Goal: Task Accomplishment & Management: Complete application form

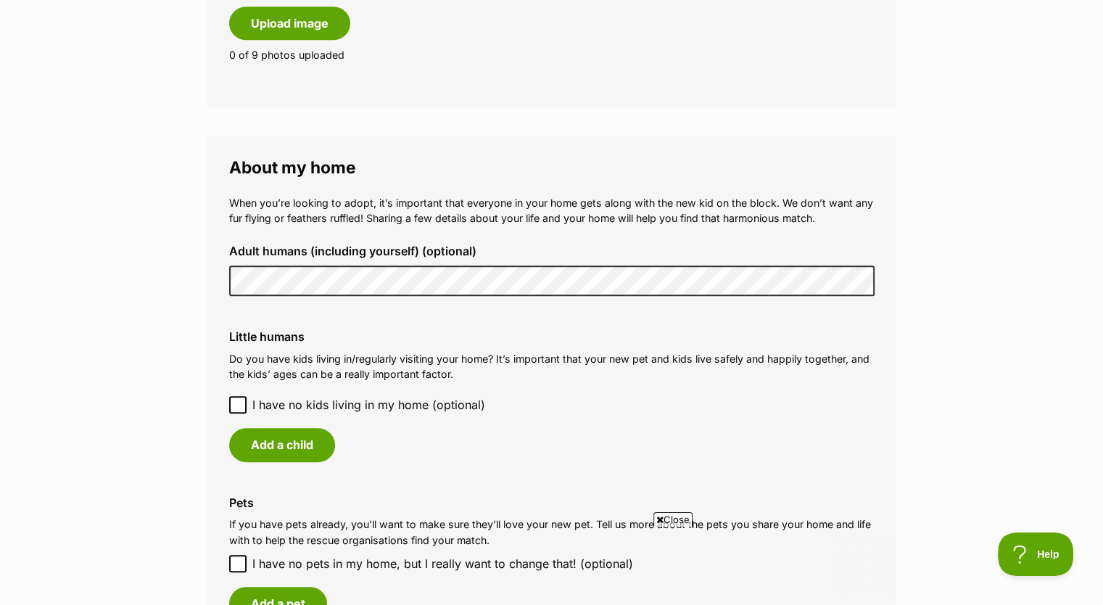
scroll to position [1063, 0]
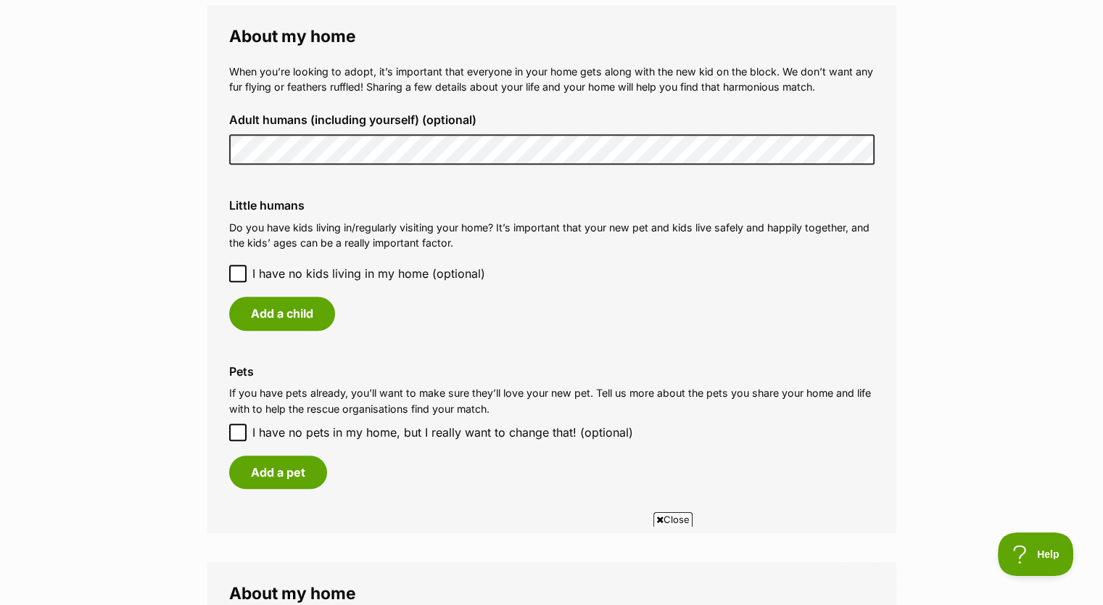
click at [236, 270] on icon at bounding box center [238, 273] width 10 height 10
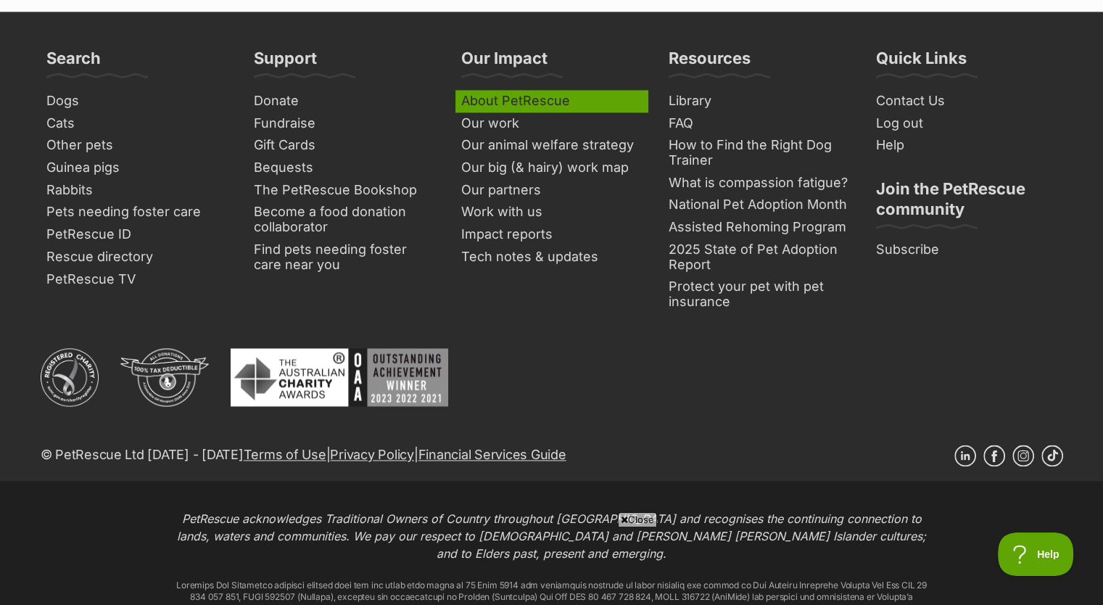
scroll to position [2016, 0]
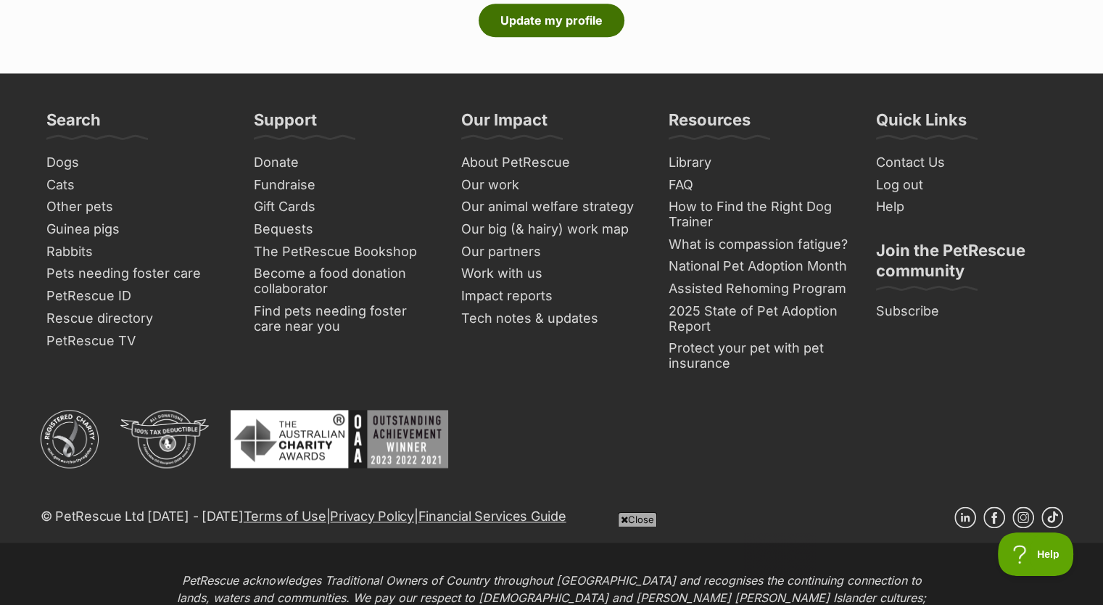
click at [592, 28] on button "Update my profile" at bounding box center [551, 20] width 146 height 33
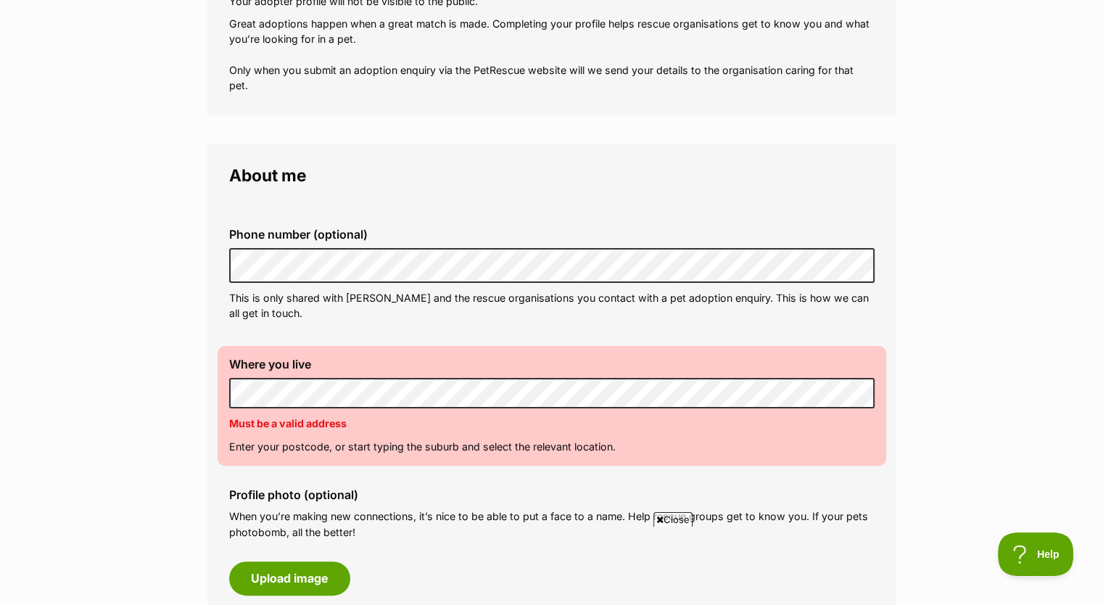
scroll to position [290, 0]
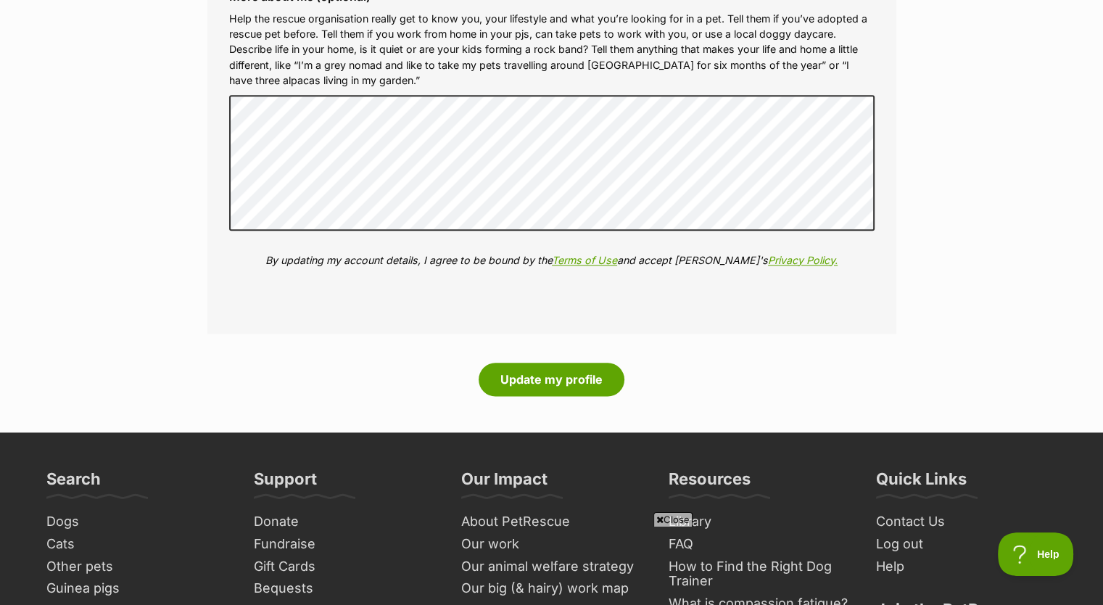
scroll to position [1740, 0]
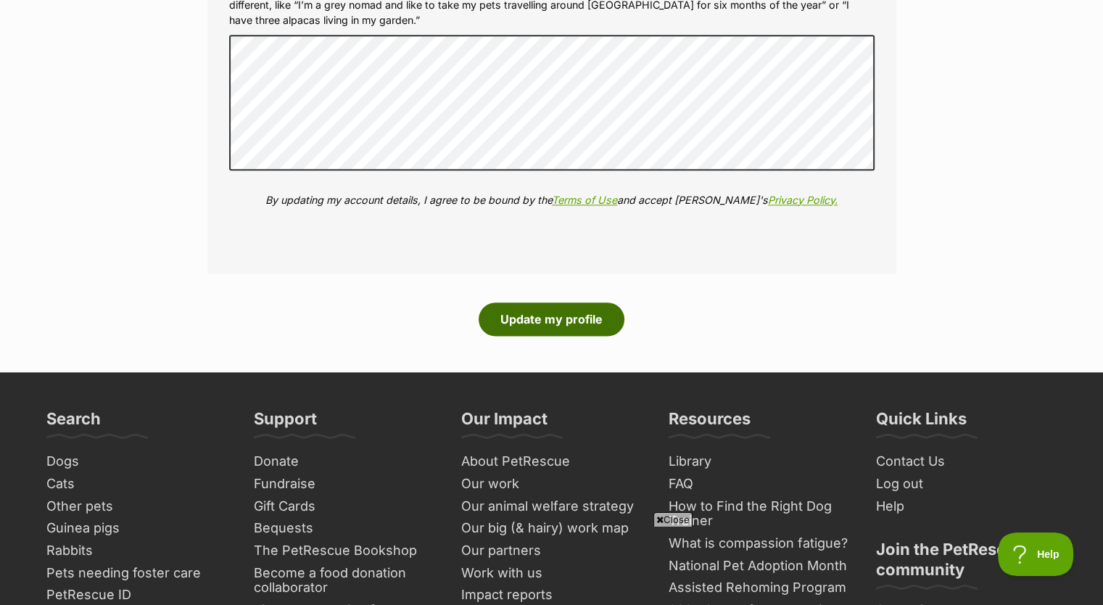
click at [539, 324] on button "Update my profile" at bounding box center [551, 318] width 146 height 33
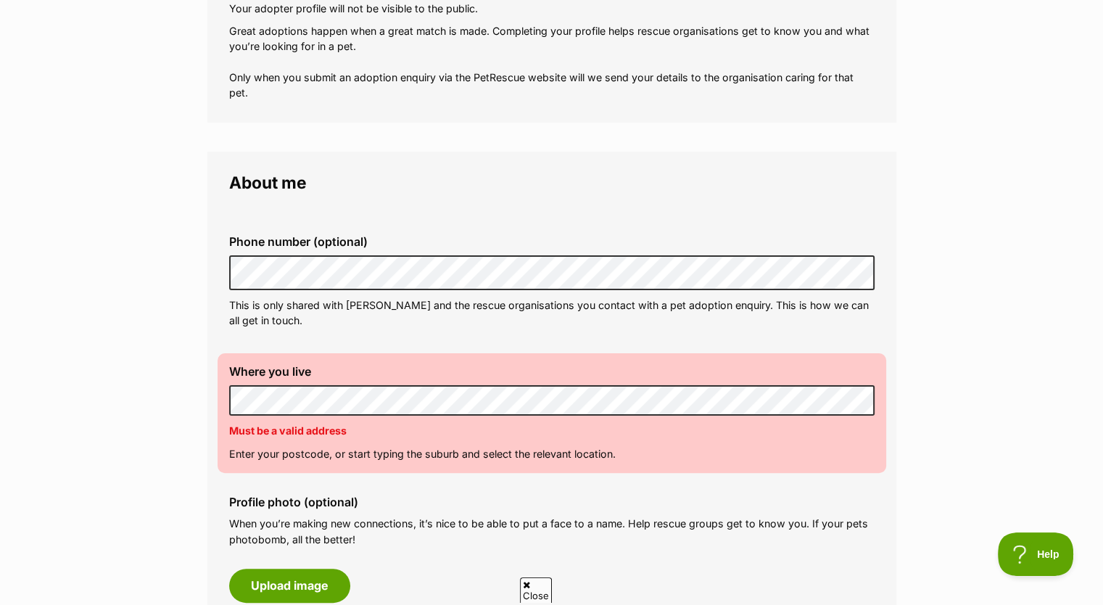
scroll to position [483, 0]
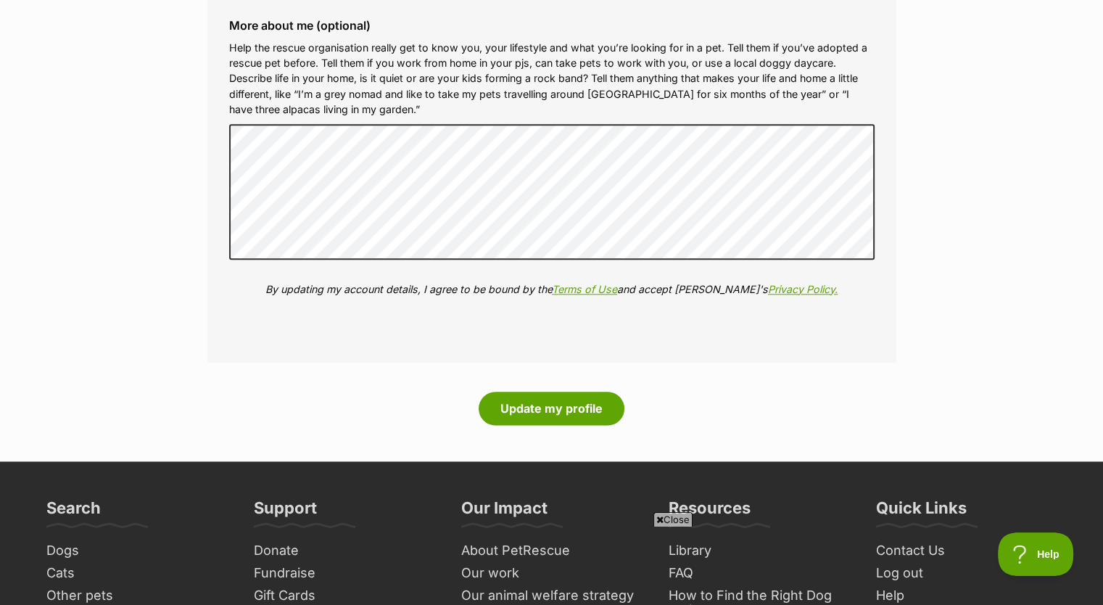
scroll to position [1836, 0]
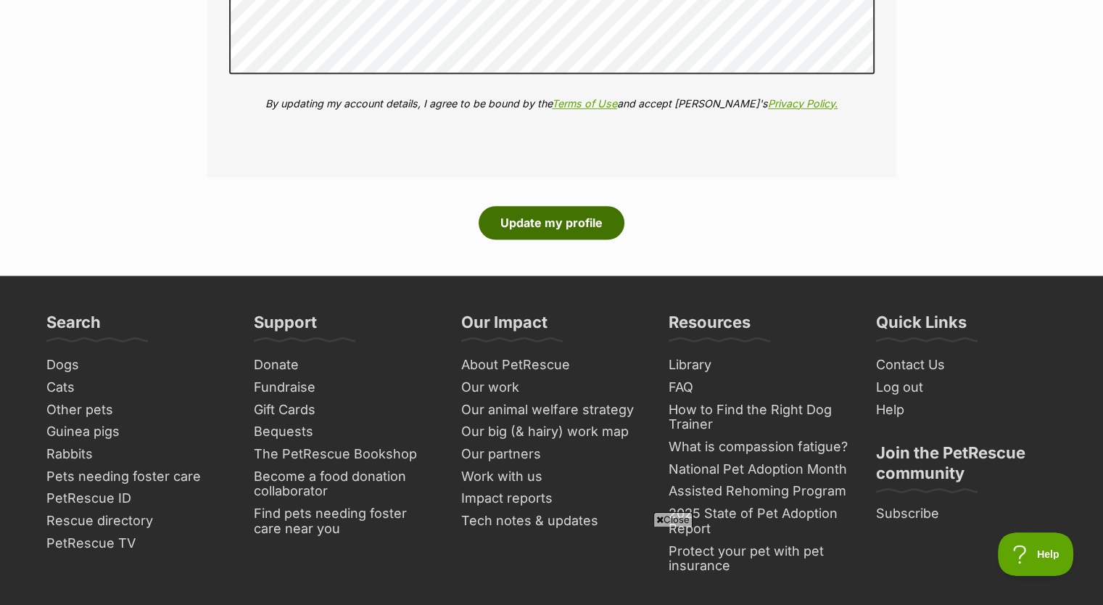
click at [592, 236] on button "Update my profile" at bounding box center [551, 222] width 146 height 33
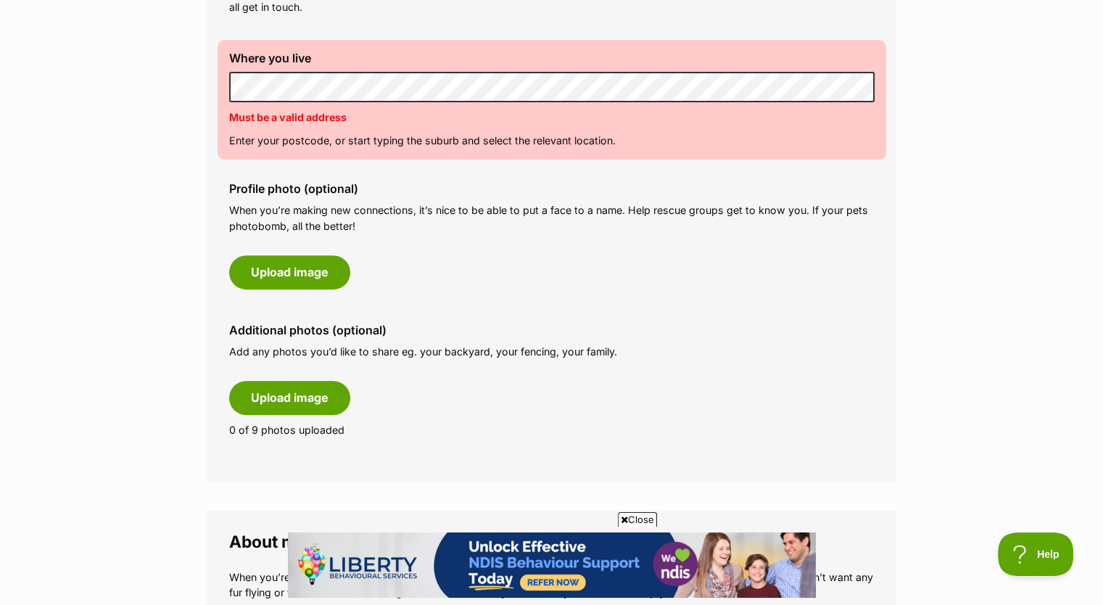
click at [191, 100] on main "My adopter profile Why do I need an adopter profile? Your adopter profile will …" at bounding box center [551, 528] width 1103 height 2010
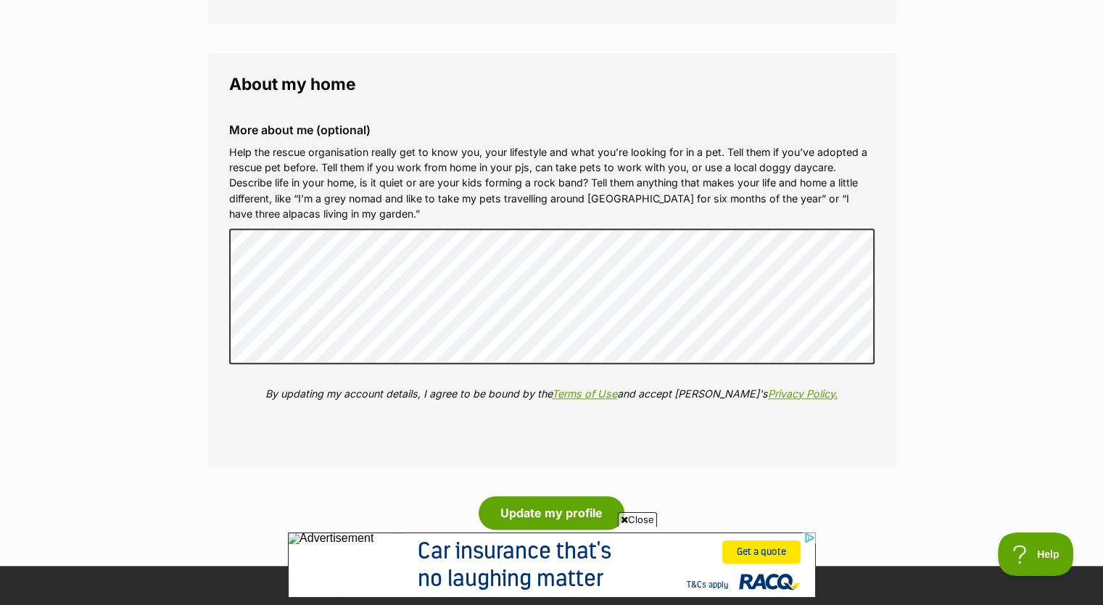
scroll to position [1740, 0]
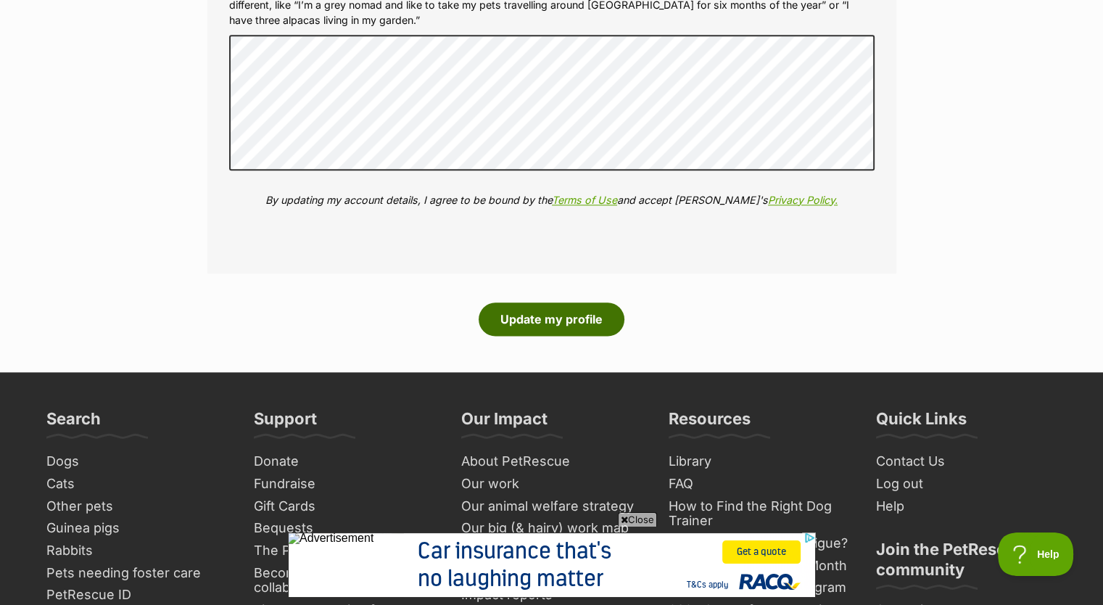
click at [574, 316] on button "Update my profile" at bounding box center [551, 318] width 146 height 33
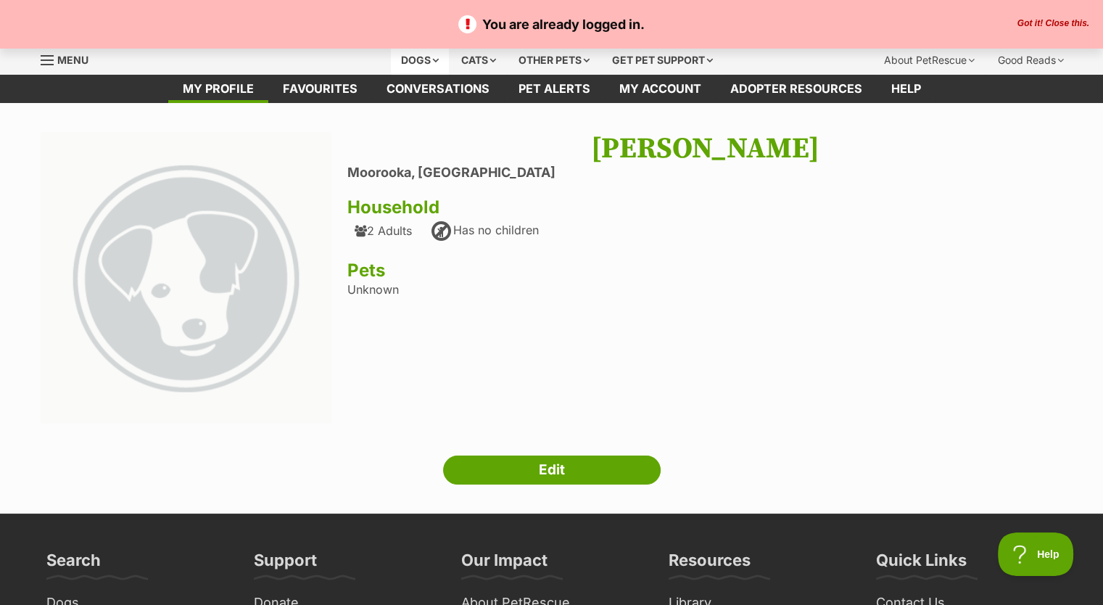
click at [426, 59] on div "Dogs" at bounding box center [420, 60] width 58 height 29
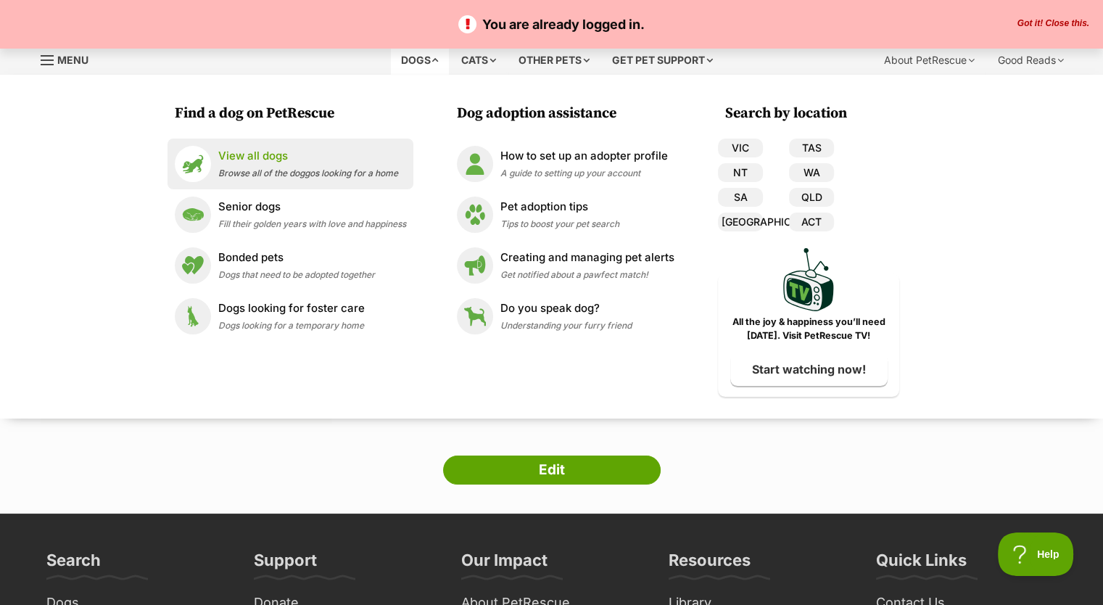
click at [280, 155] on p "View all dogs" at bounding box center [308, 156] width 180 height 17
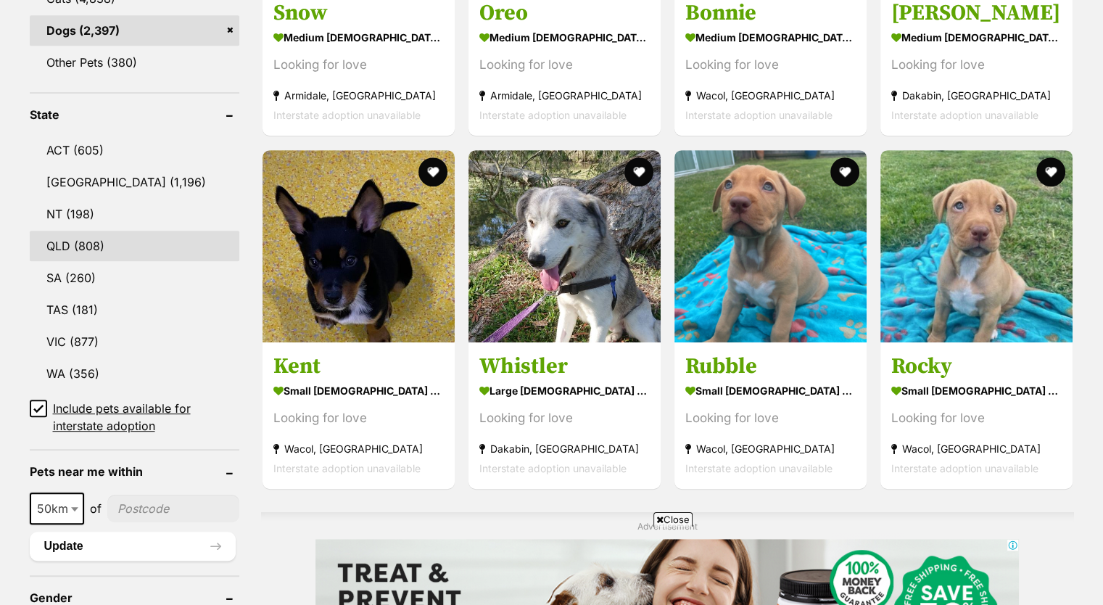
click at [72, 244] on link "QLD (808)" at bounding box center [135, 246] width 210 height 30
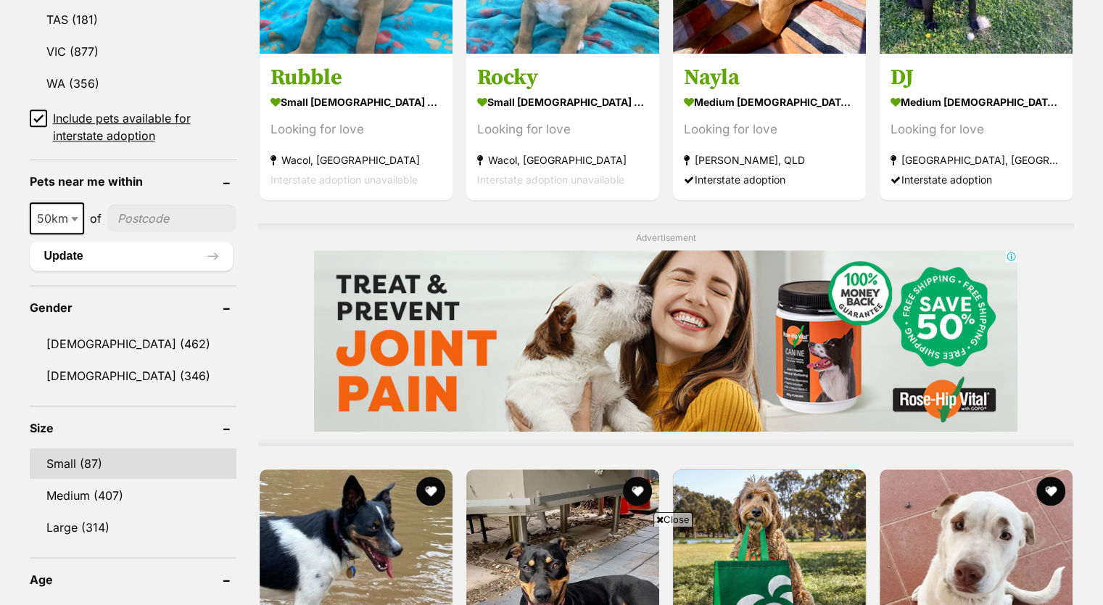
click at [67, 461] on link "Small (87)" at bounding box center [133, 463] width 207 height 30
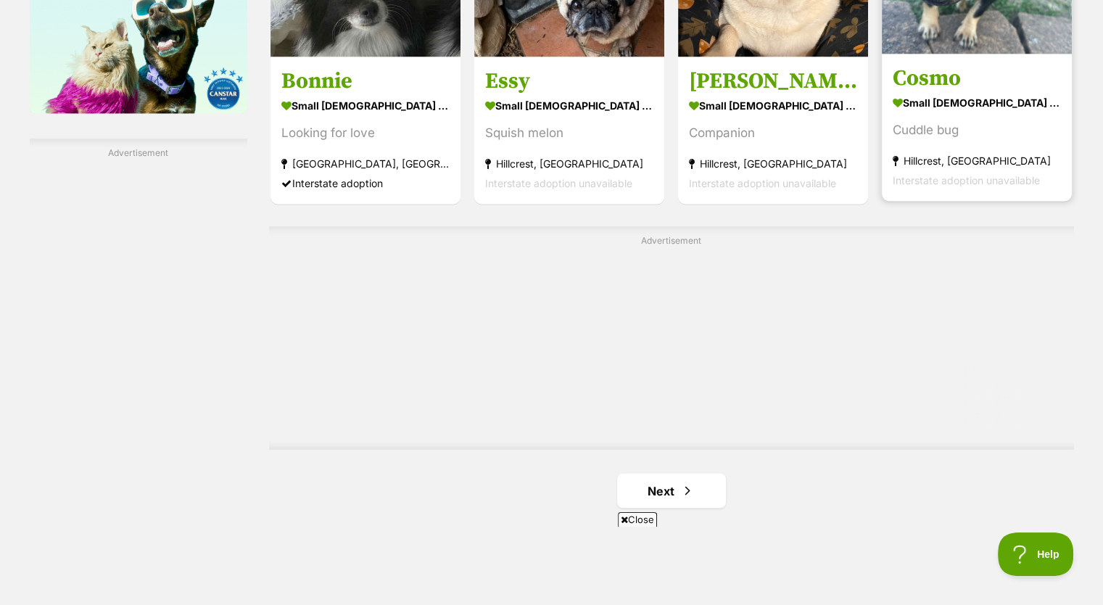
scroll to position [2223, 0]
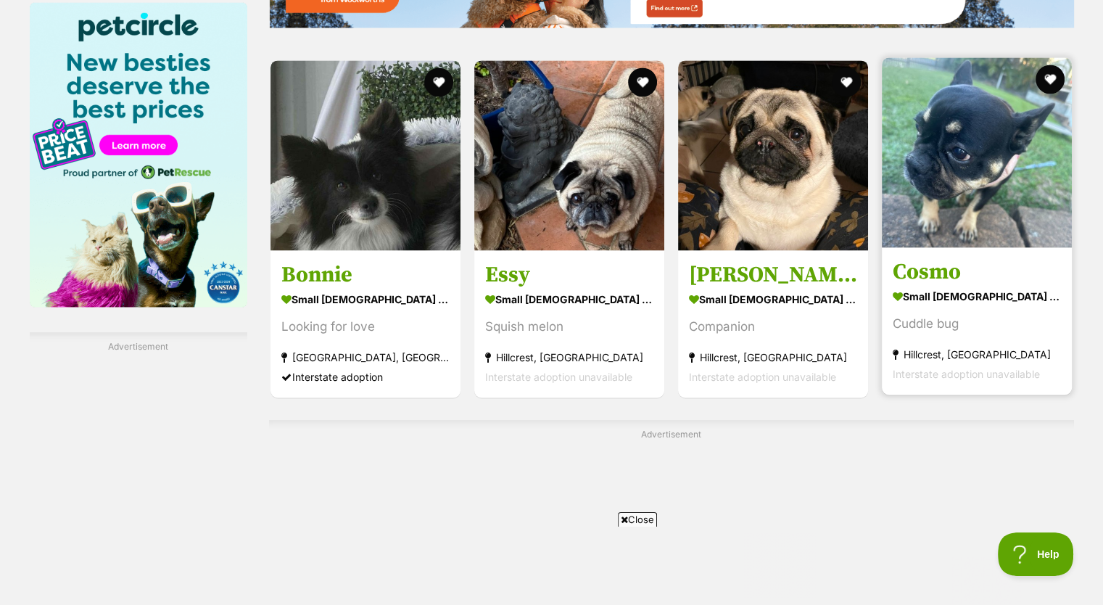
click at [981, 212] on img at bounding box center [977, 152] width 190 height 190
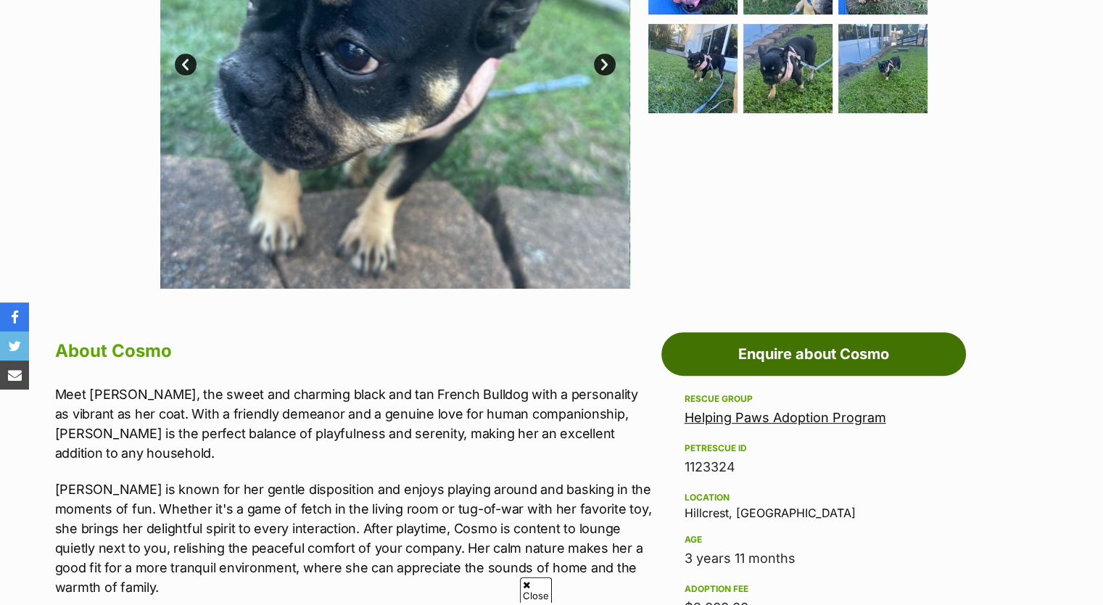
click at [779, 343] on link "Enquire about Cosmo" at bounding box center [813, 353] width 304 height 43
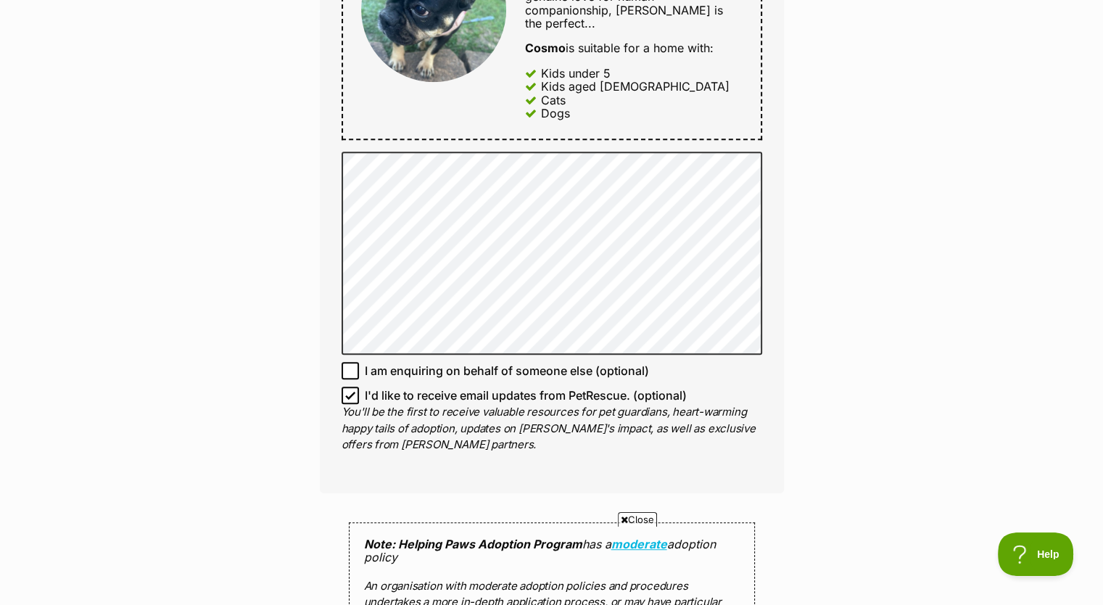
click at [350, 392] on icon at bounding box center [350, 395] width 9 height 7
click at [350, 386] on input "I'd like to receive email updates from PetRescue. (optional)" at bounding box center [349, 394] width 17 height 17
checkbox input "false"
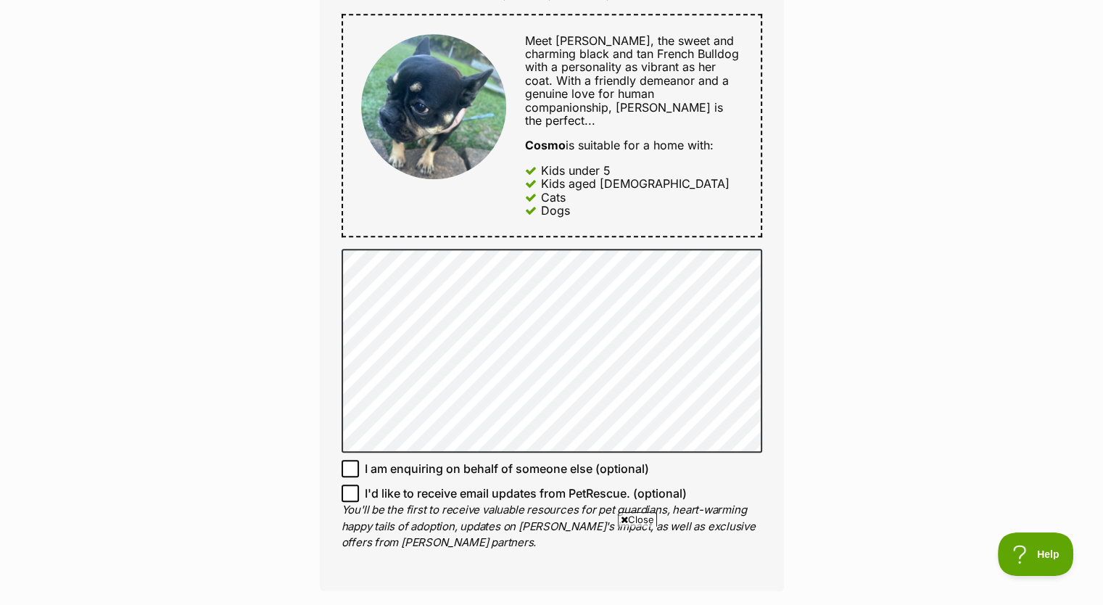
click at [261, 331] on div "Enquire about Cosmo Want to increase your chances of a successful enquiry? Upda…" at bounding box center [551, 311] width 1103 height 1905
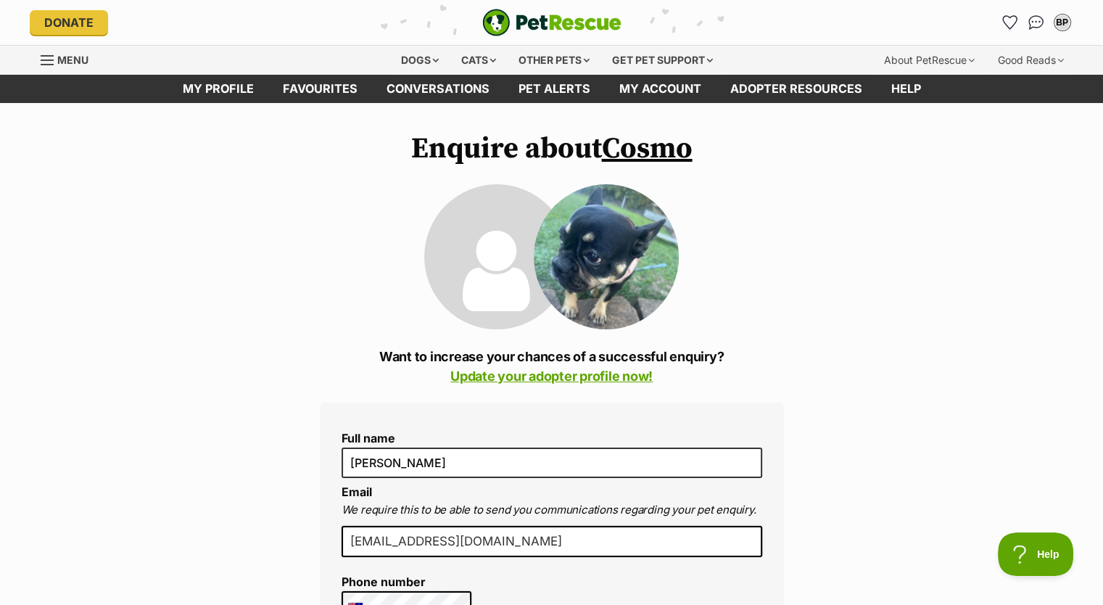
click at [516, 21] on img "PetRescue" at bounding box center [551, 23] width 139 height 28
